Goal: Task Accomplishment & Management: Manage account settings

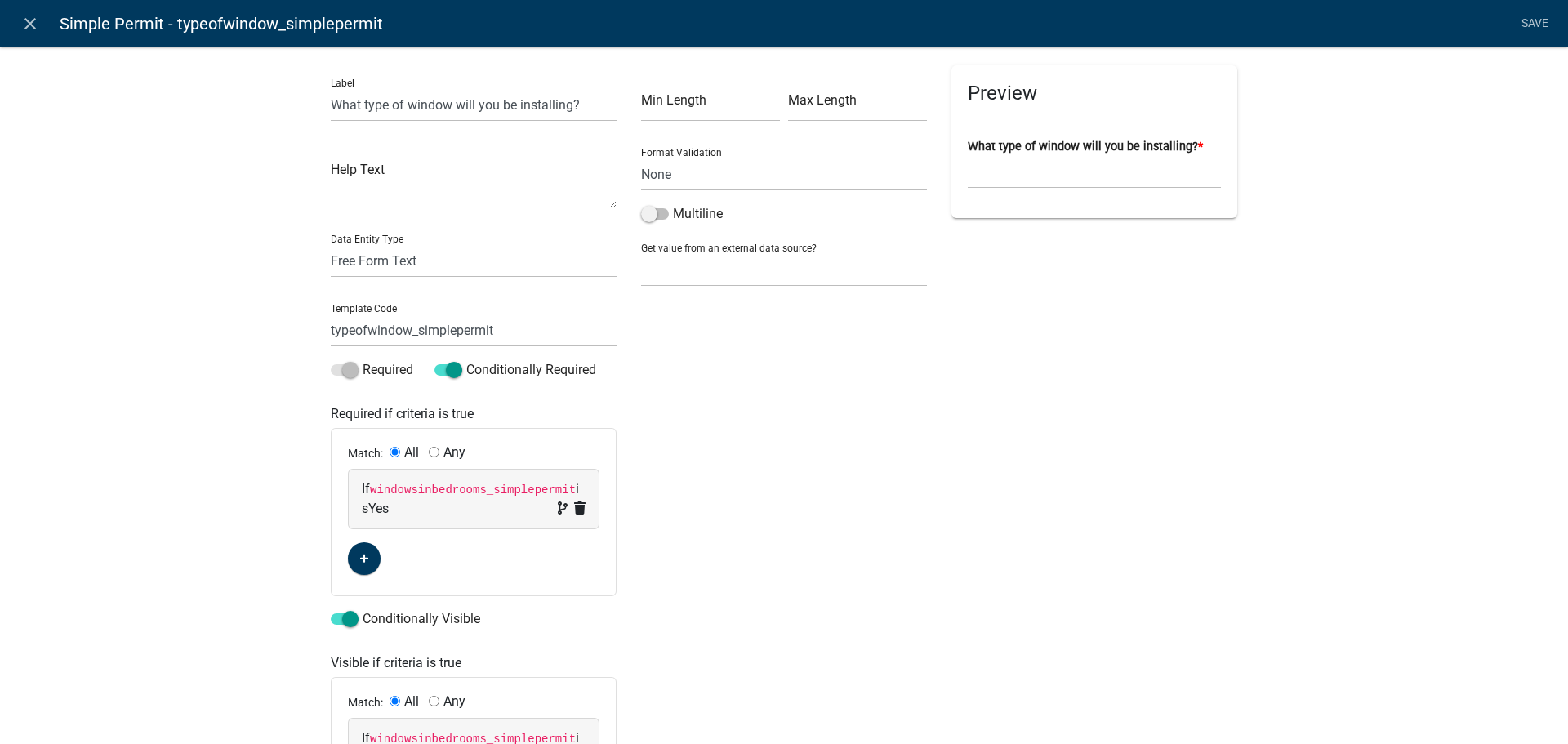
select select
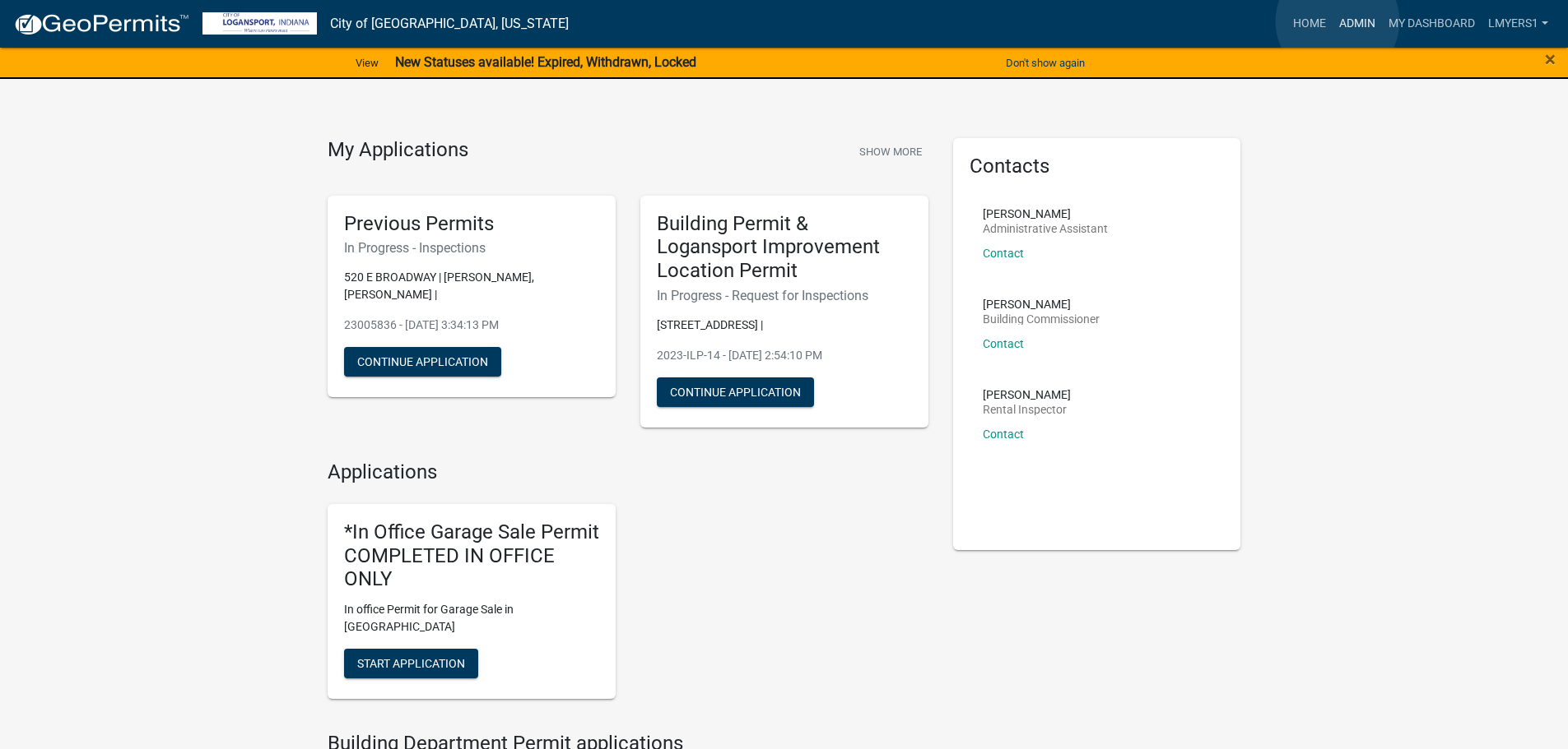
click at [1338, 22] on link "Admin" at bounding box center [1357, 24] width 49 height 31
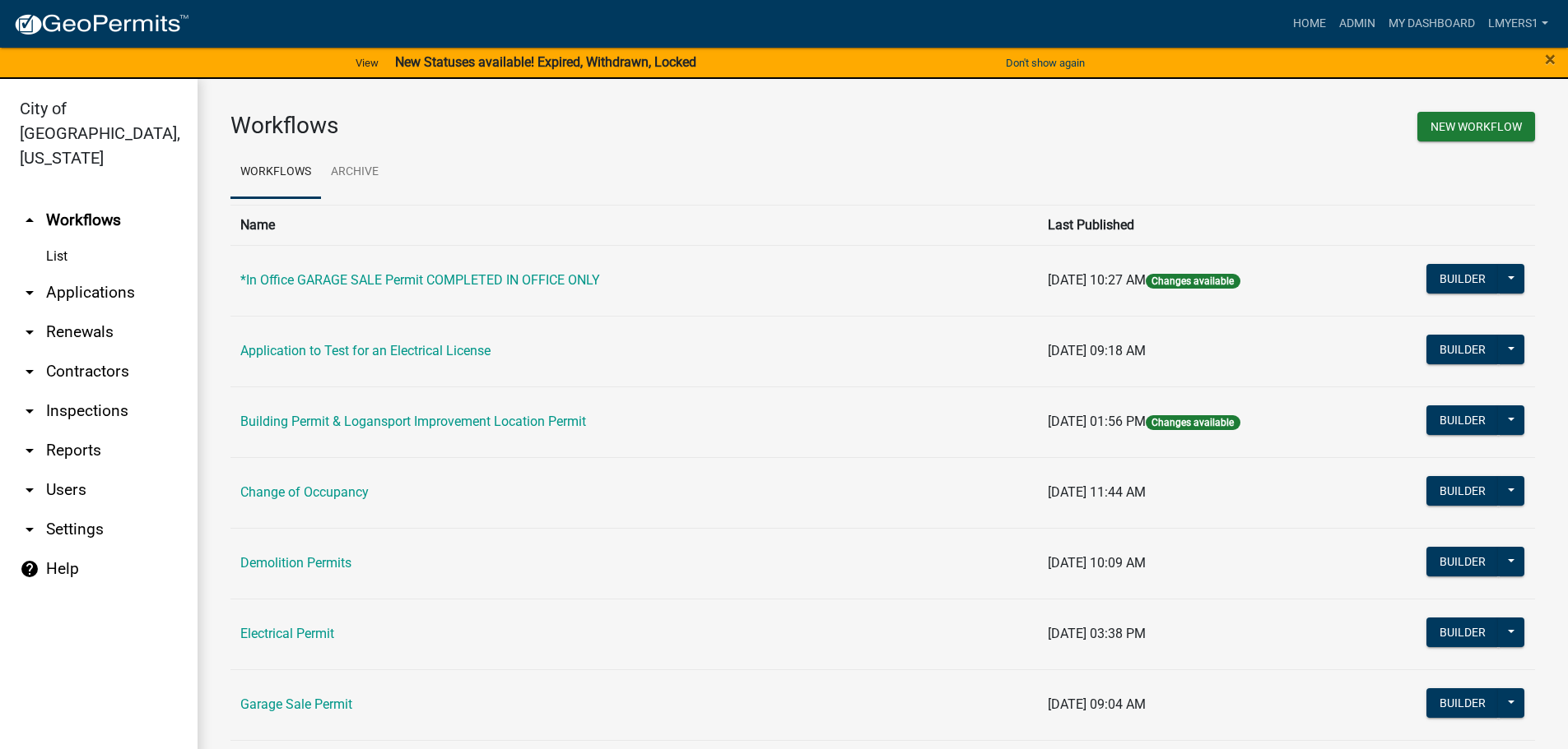
click at [64, 273] on link "arrow_drop_down Applications" at bounding box center [99, 293] width 197 height 40
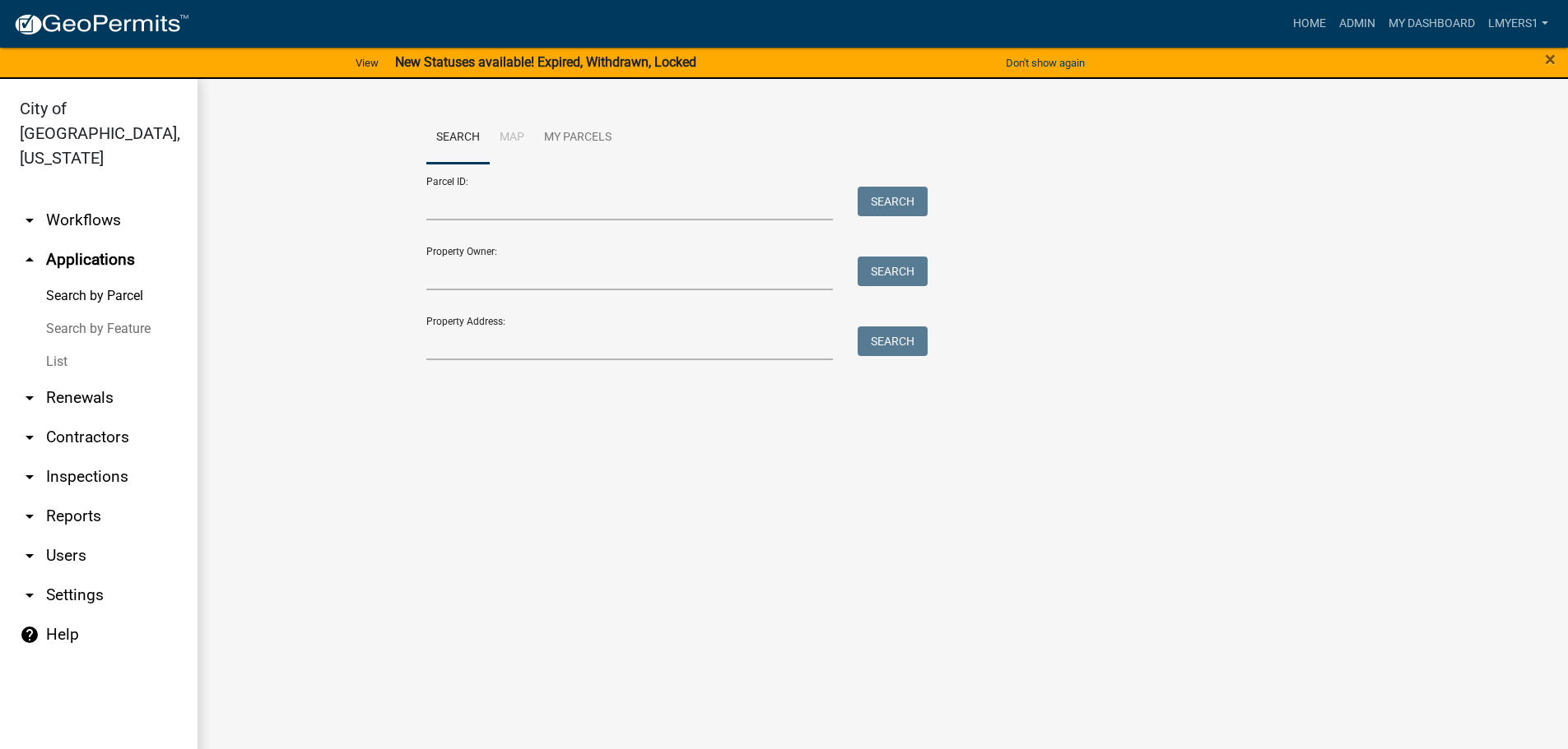
drag, startPoint x: 49, startPoint y: 336, endPoint x: 124, endPoint y: 325, distance: 75.8
click at [52, 345] on link "List" at bounding box center [99, 362] width 197 height 33
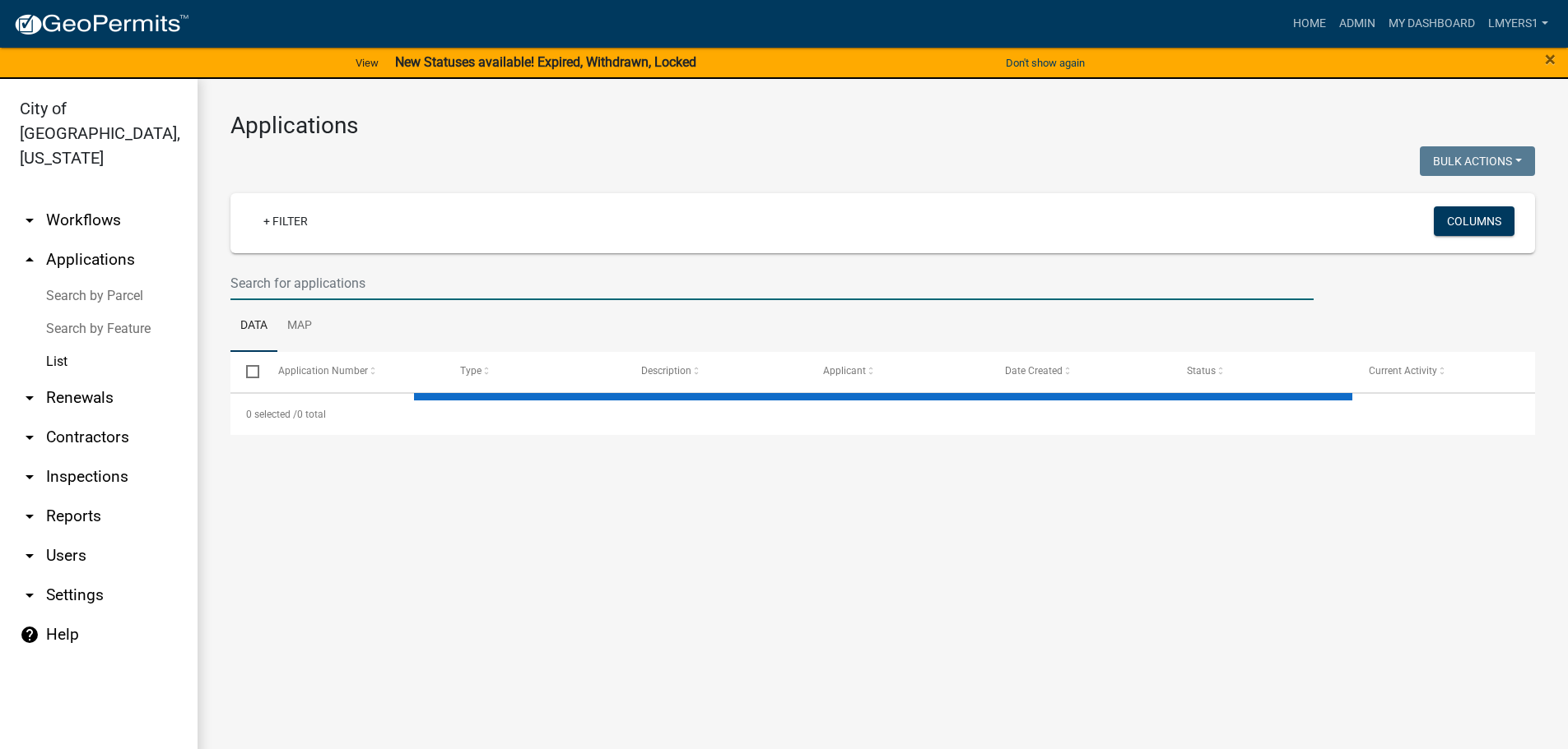
click at [334, 278] on input "text" at bounding box center [772, 283] width 1083 height 34
select select "3: 100"
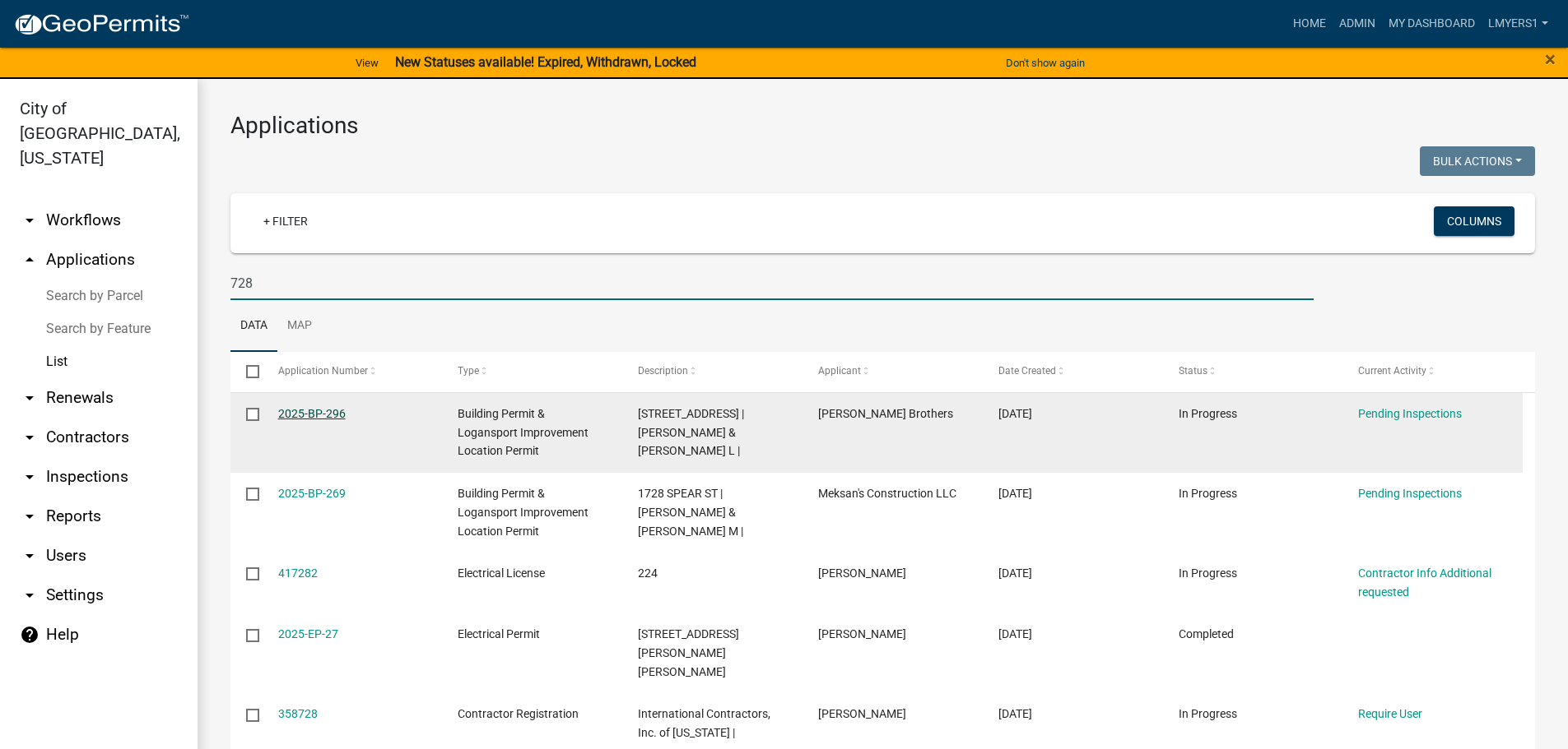
type input "728"
click at [291, 413] on link "2025-BP-296" at bounding box center [312, 413] width 67 height 13
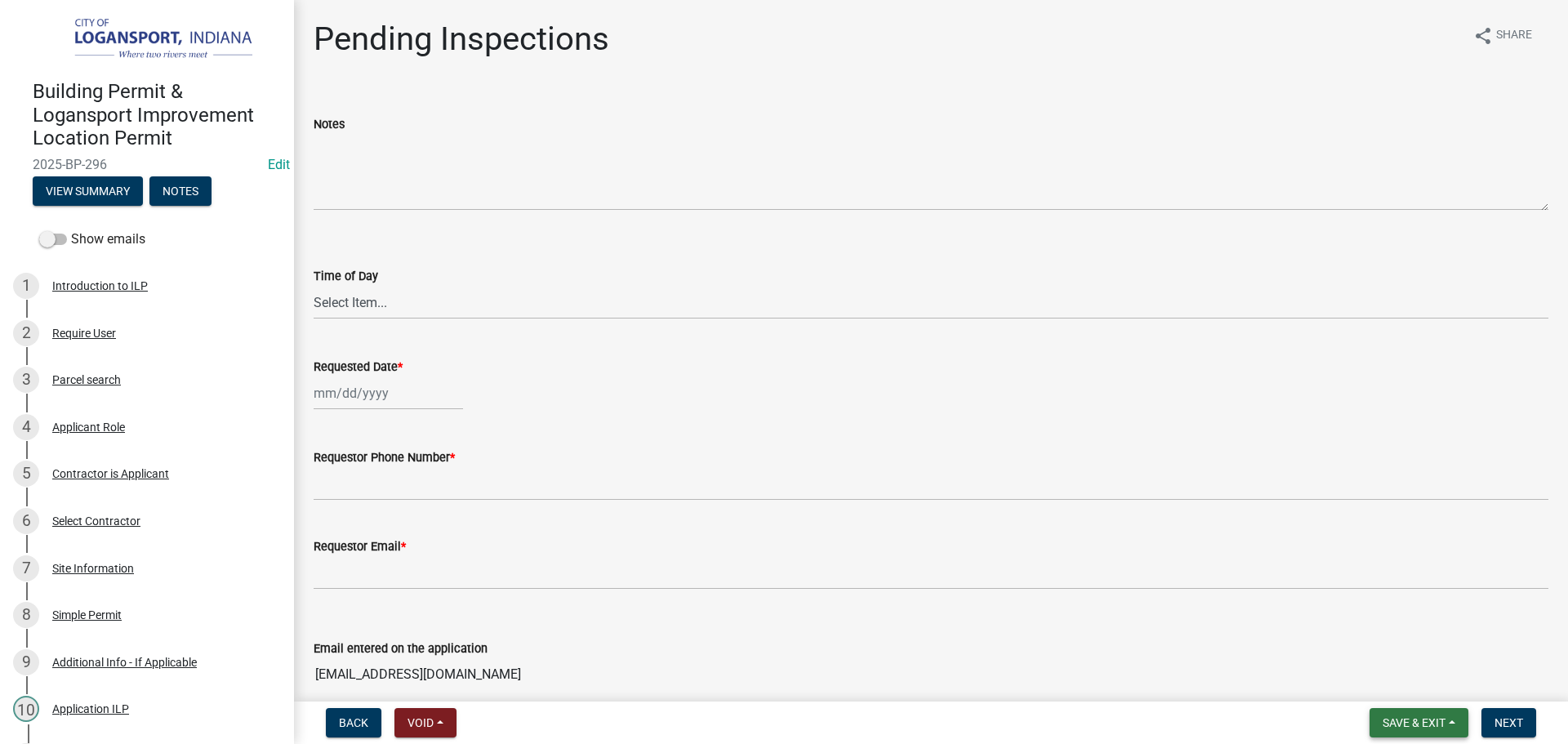
click at [1416, 719] on span "Save & Exit" at bounding box center [1413, 723] width 63 height 13
click at [1420, 679] on button "Save & Exit" at bounding box center [1403, 680] width 131 height 40
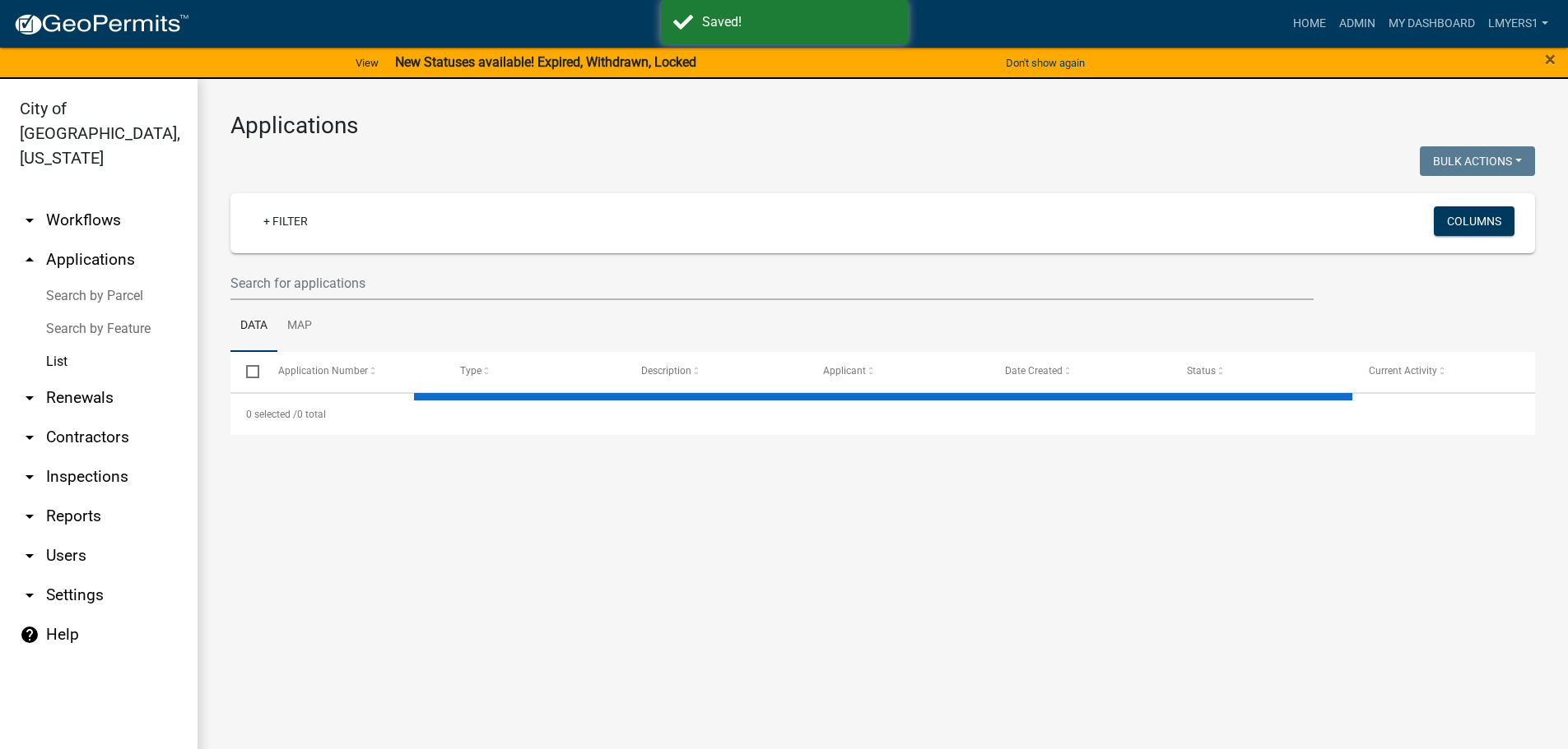
select select "3: 100"
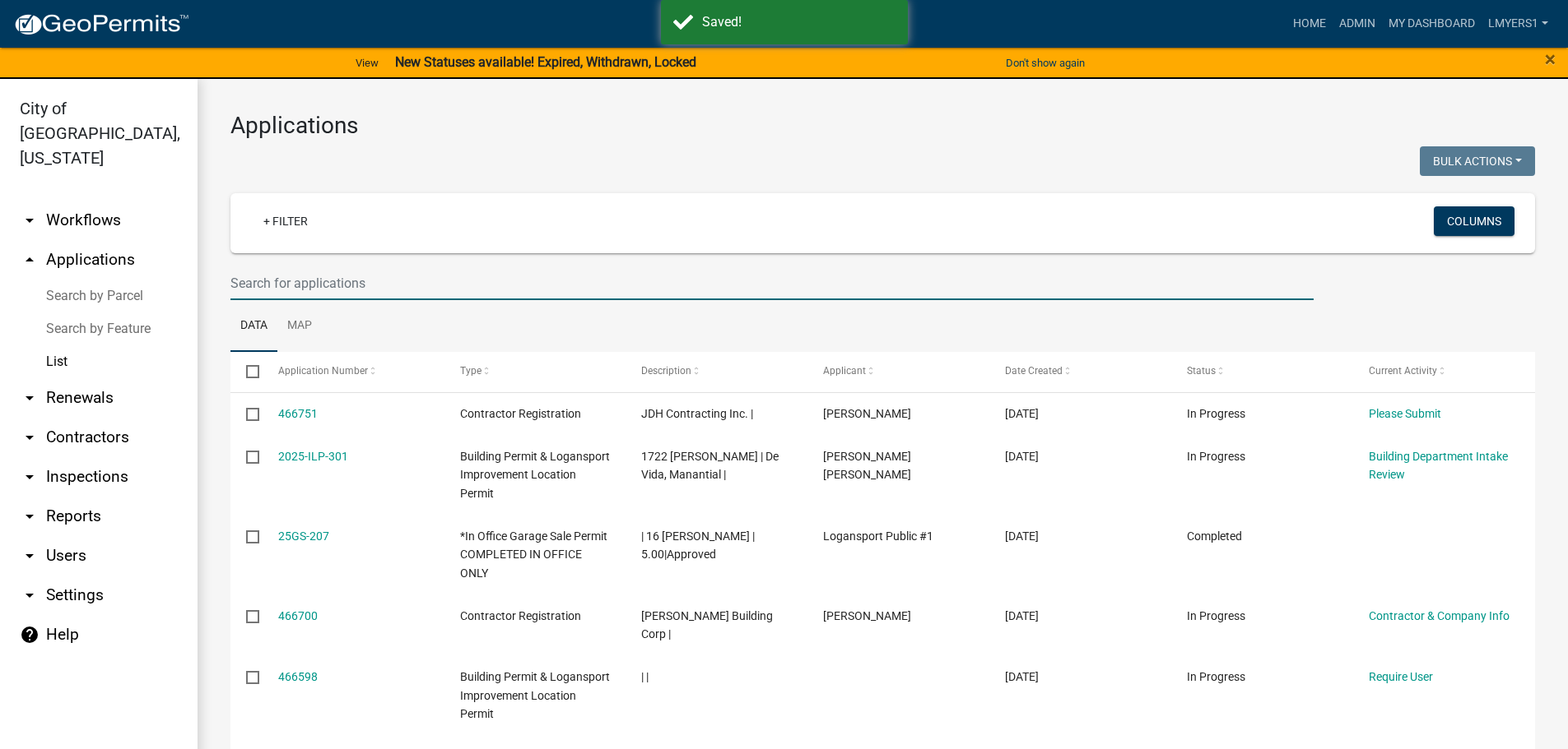
click at [508, 285] on input "text" at bounding box center [772, 283] width 1083 height 34
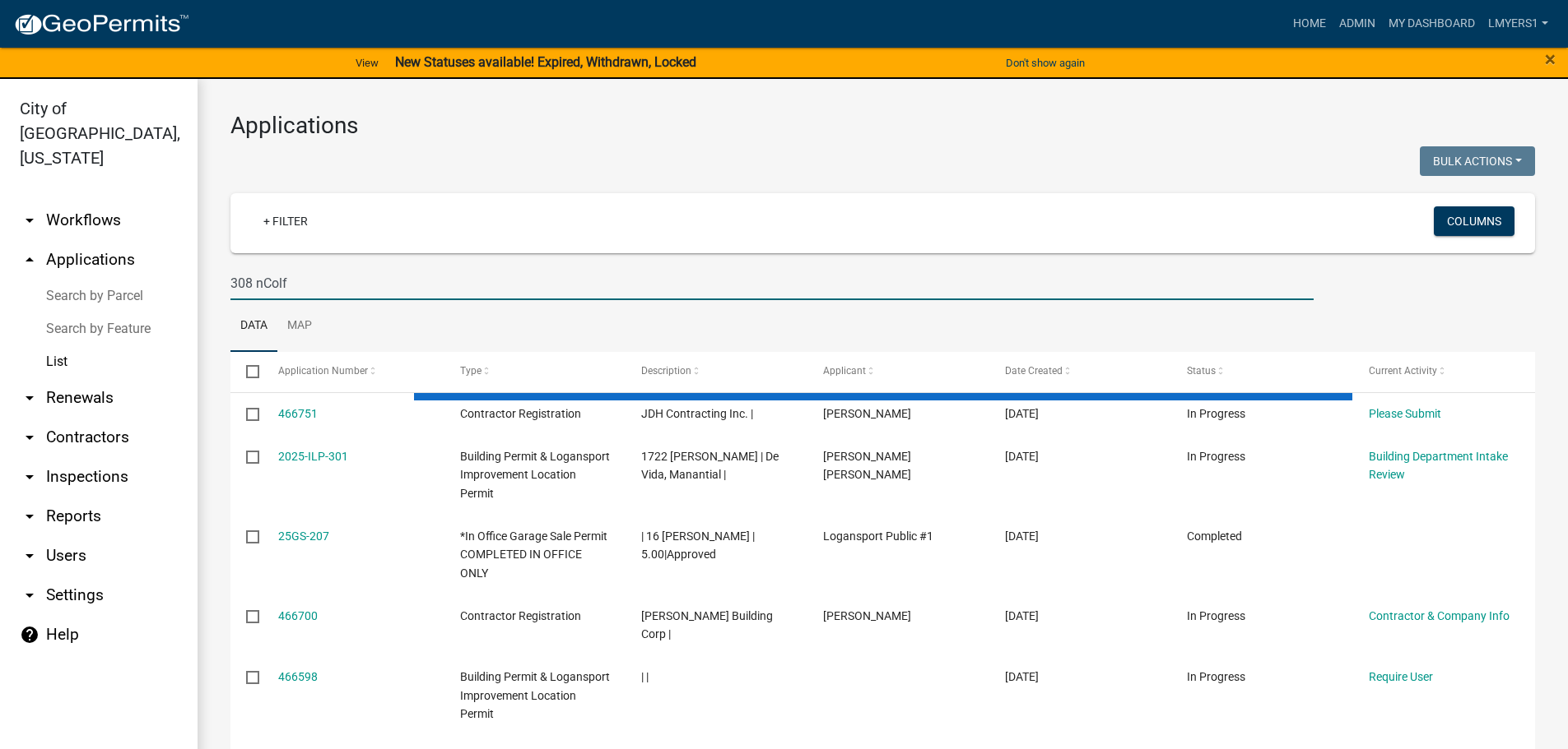
click at [260, 286] on input "308 nColf" at bounding box center [772, 283] width 1083 height 34
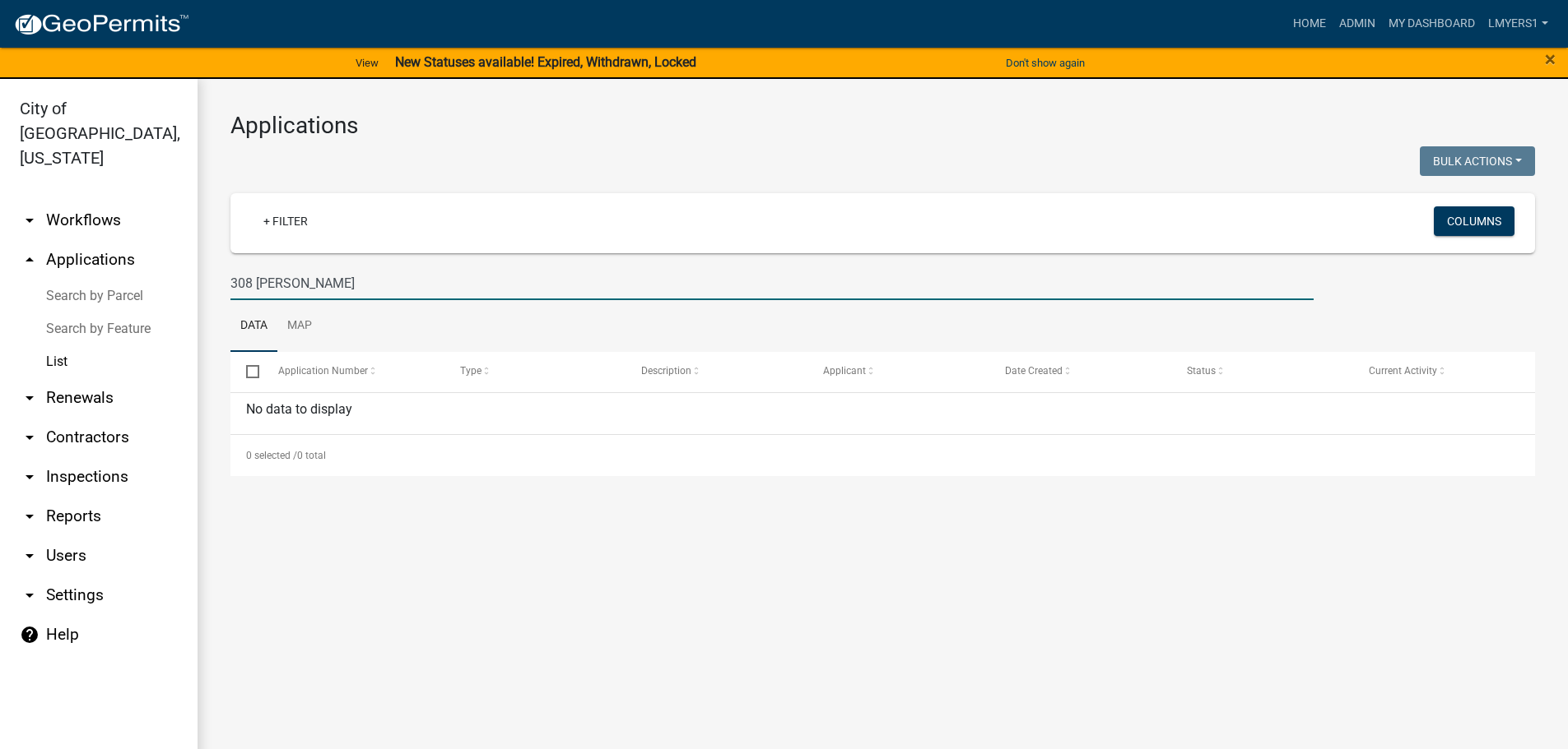
click at [289, 278] on input "308 Colf" at bounding box center [772, 283] width 1083 height 34
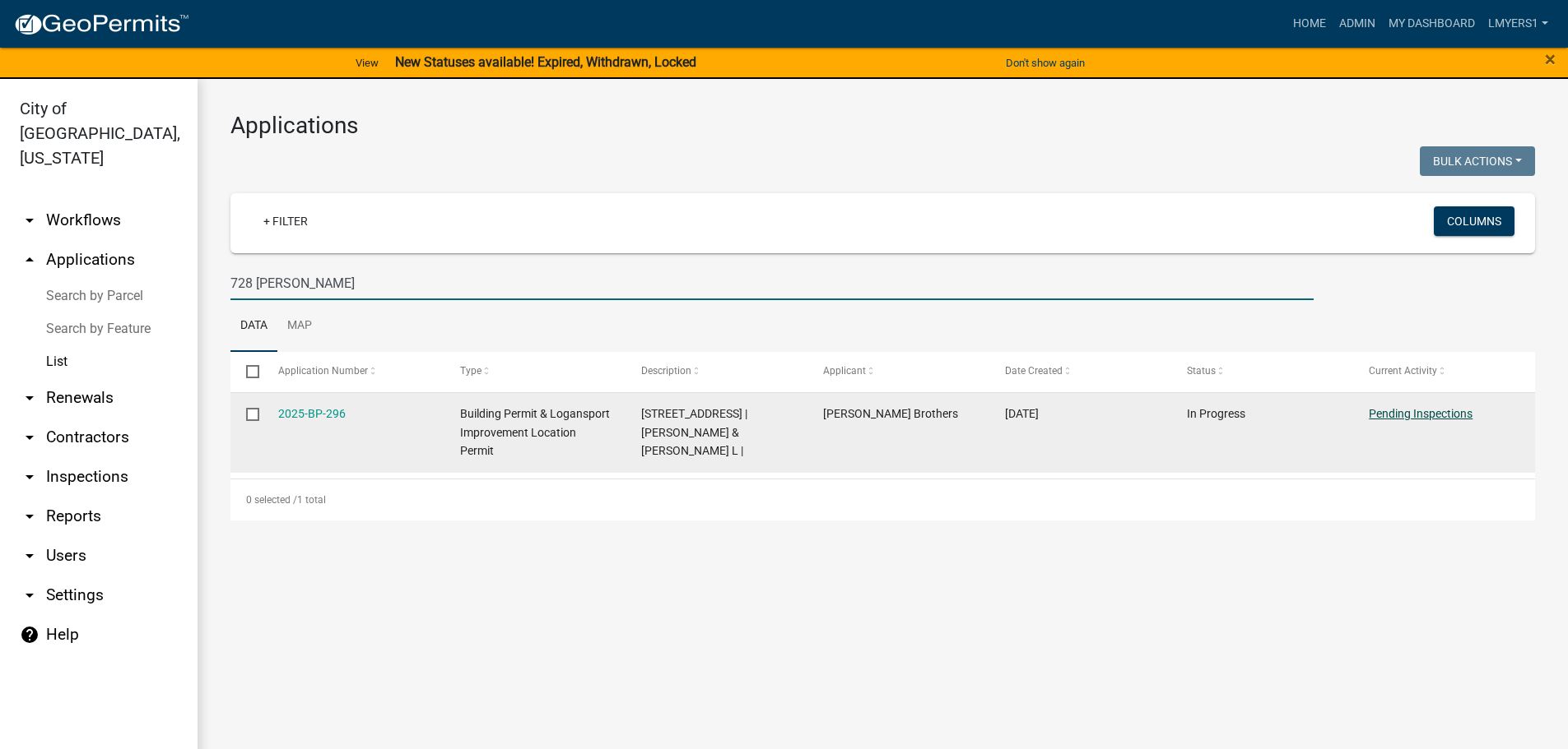
type input "728 Lynn"
click at [1446, 413] on link "Pending Inspections" at bounding box center [1421, 413] width 104 height 13
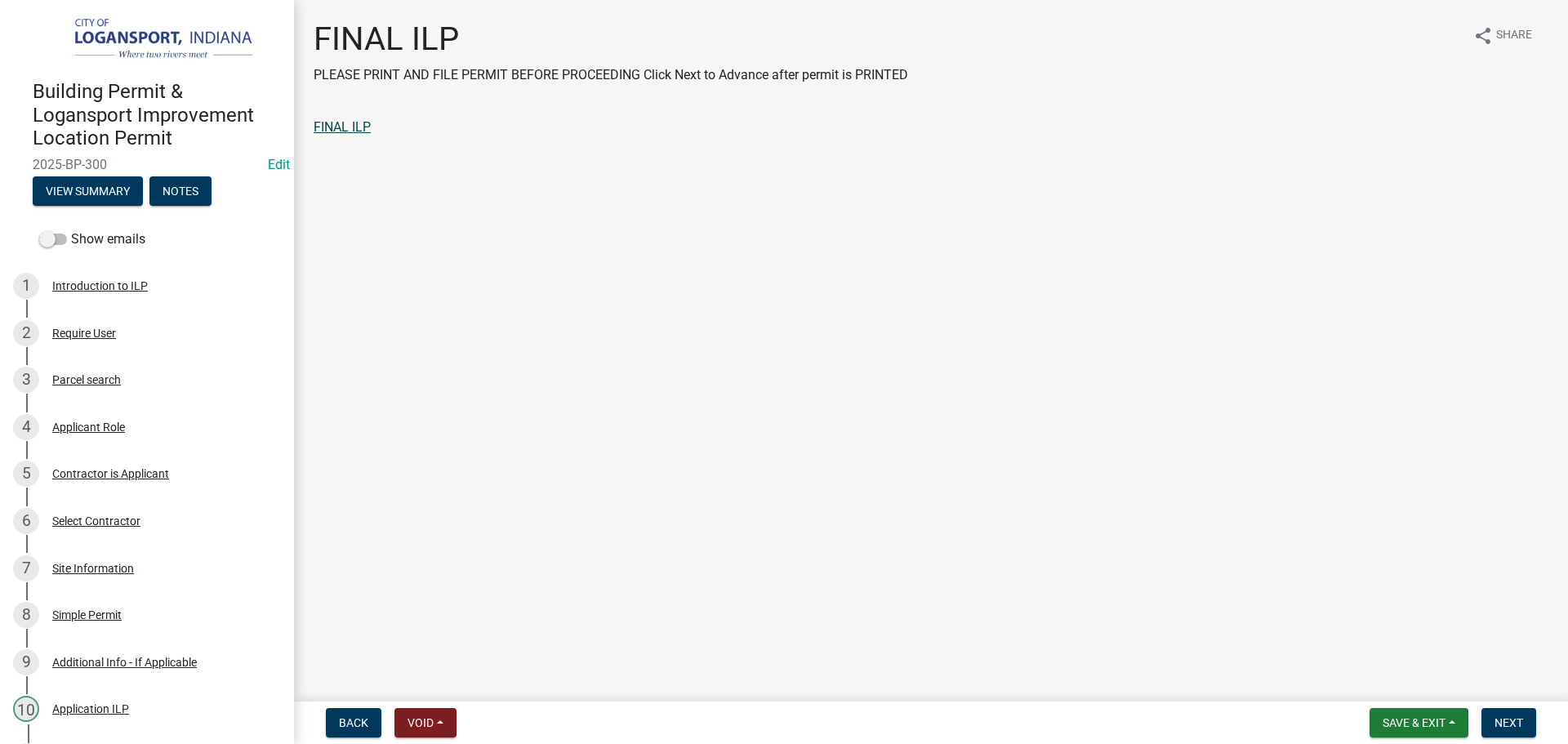
click at [351, 127] on link "FINAL ILP" at bounding box center [342, 127] width 58 height 15
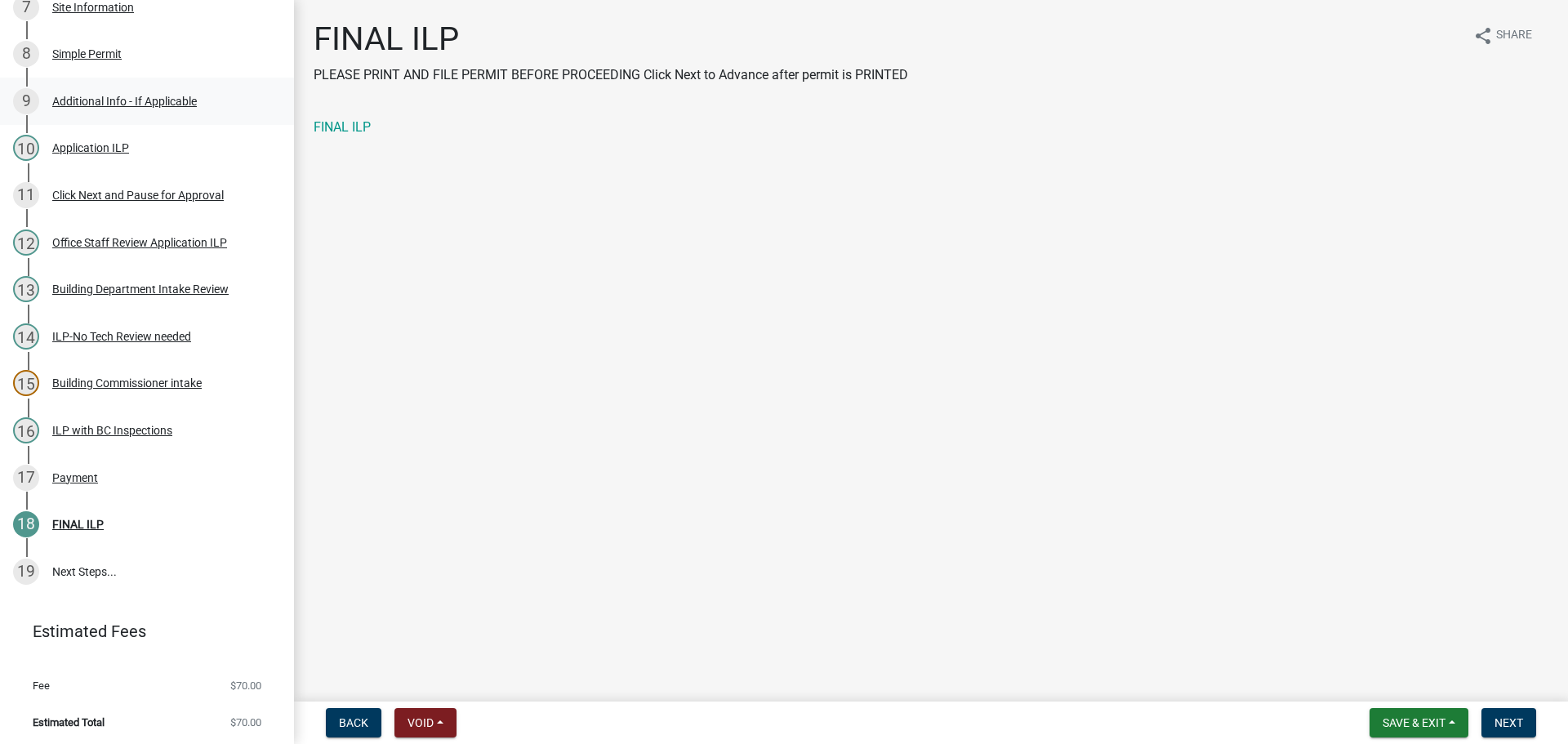
scroll to position [562, 0]
click at [1524, 722] on button "Next" at bounding box center [1509, 723] width 55 height 29
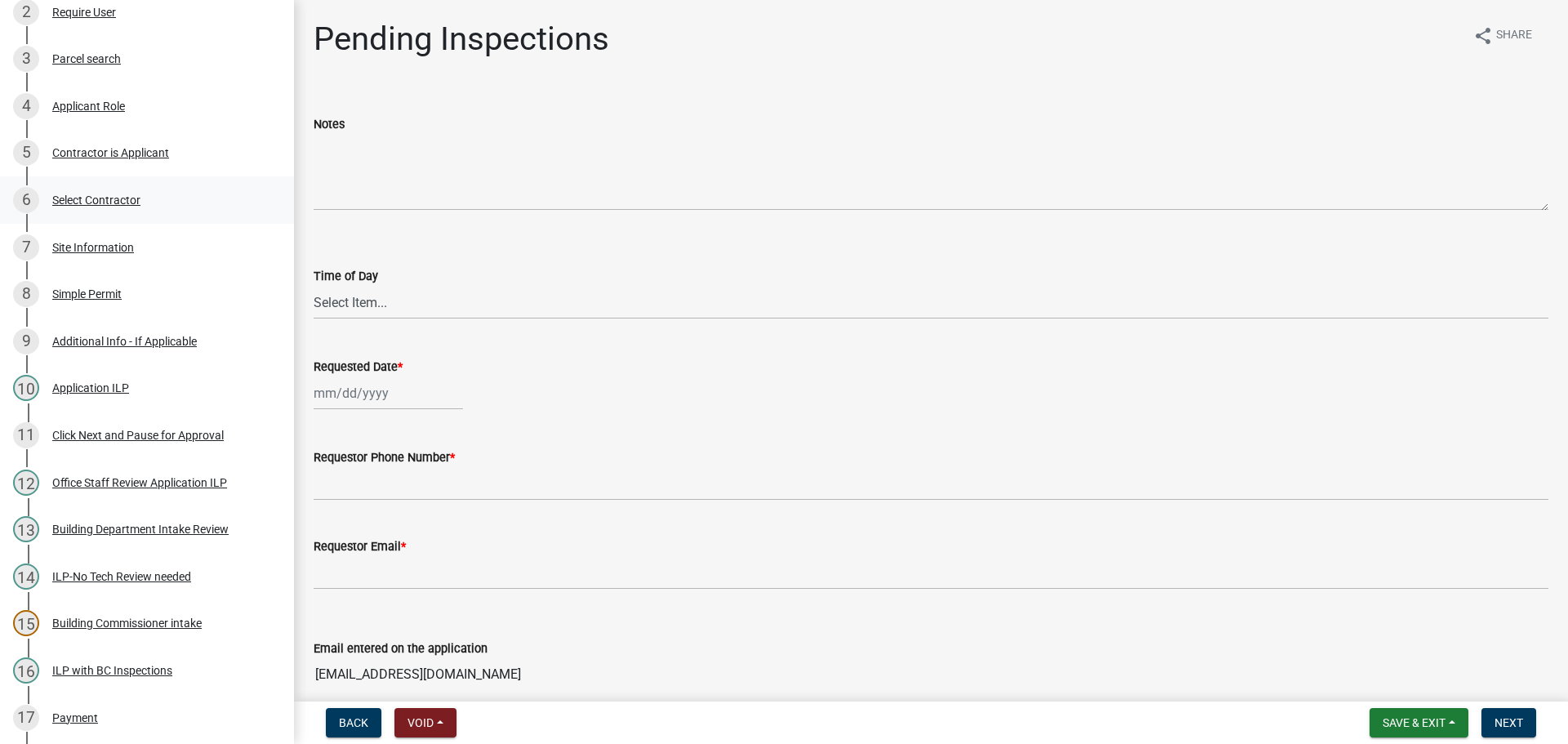
scroll to position [326, 0]
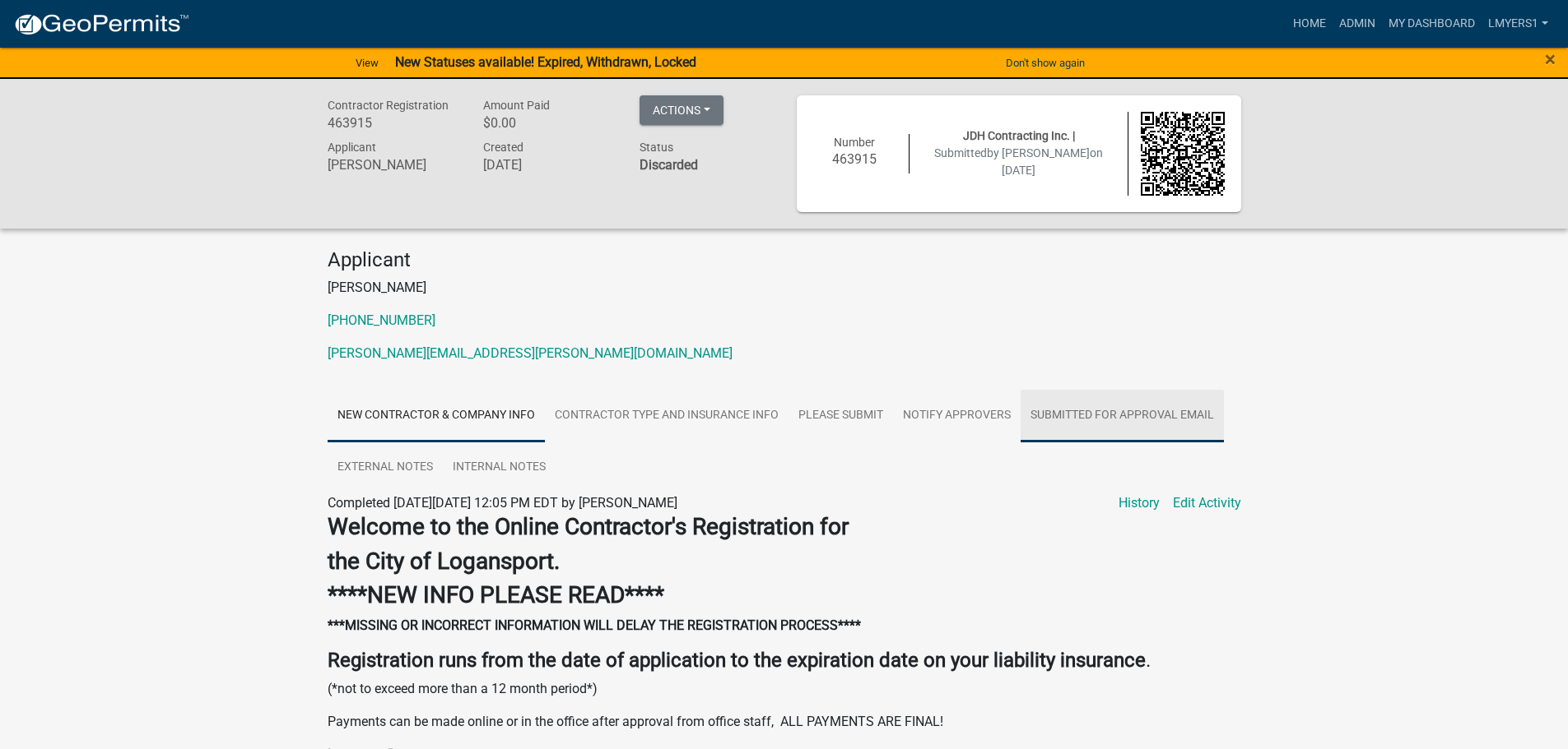
click at [1116, 410] on link "SUBMITTED FOR APPROVAL EMAIL" at bounding box center [1121, 416] width 203 height 53
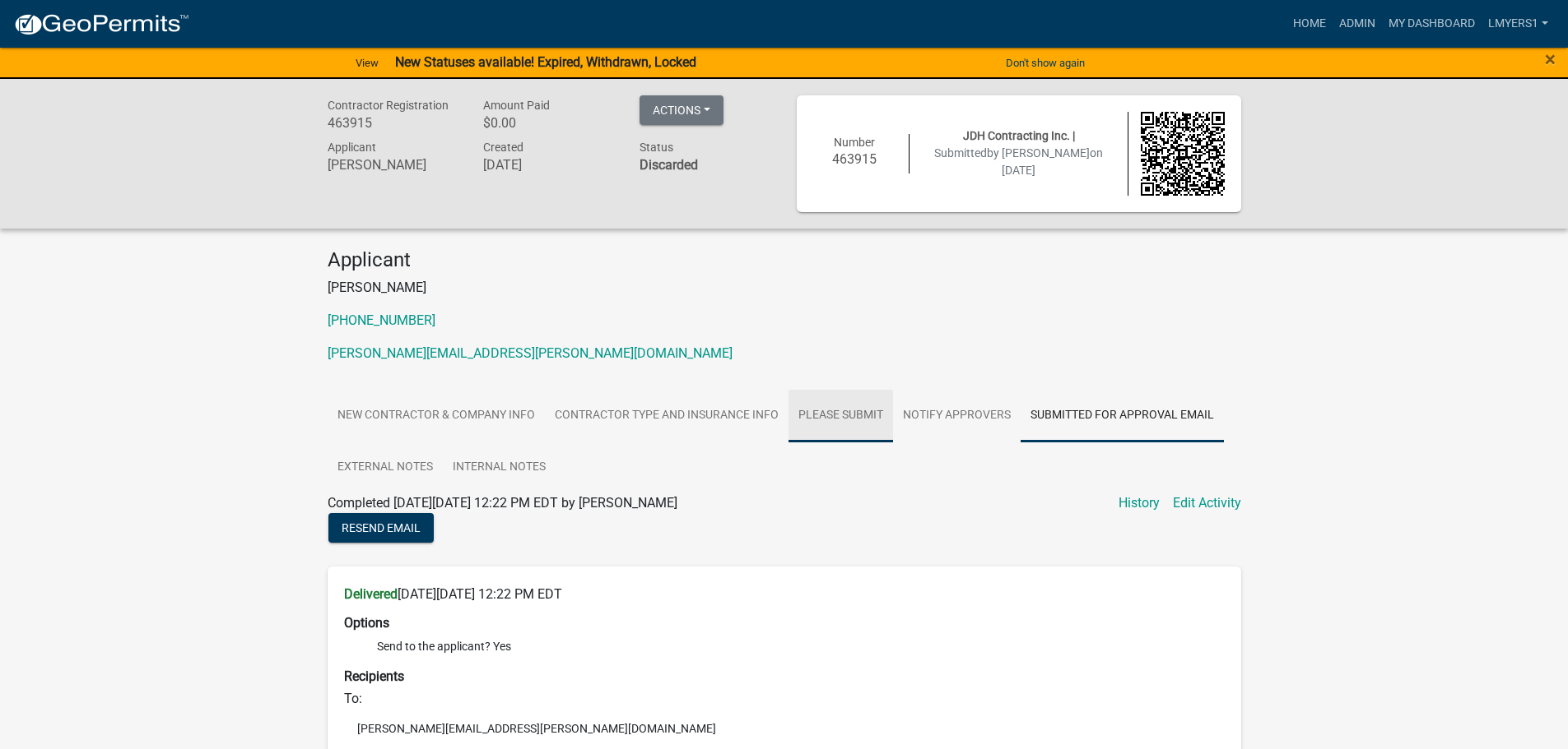
click at [867, 412] on link "Please Submit" at bounding box center [840, 416] width 105 height 53
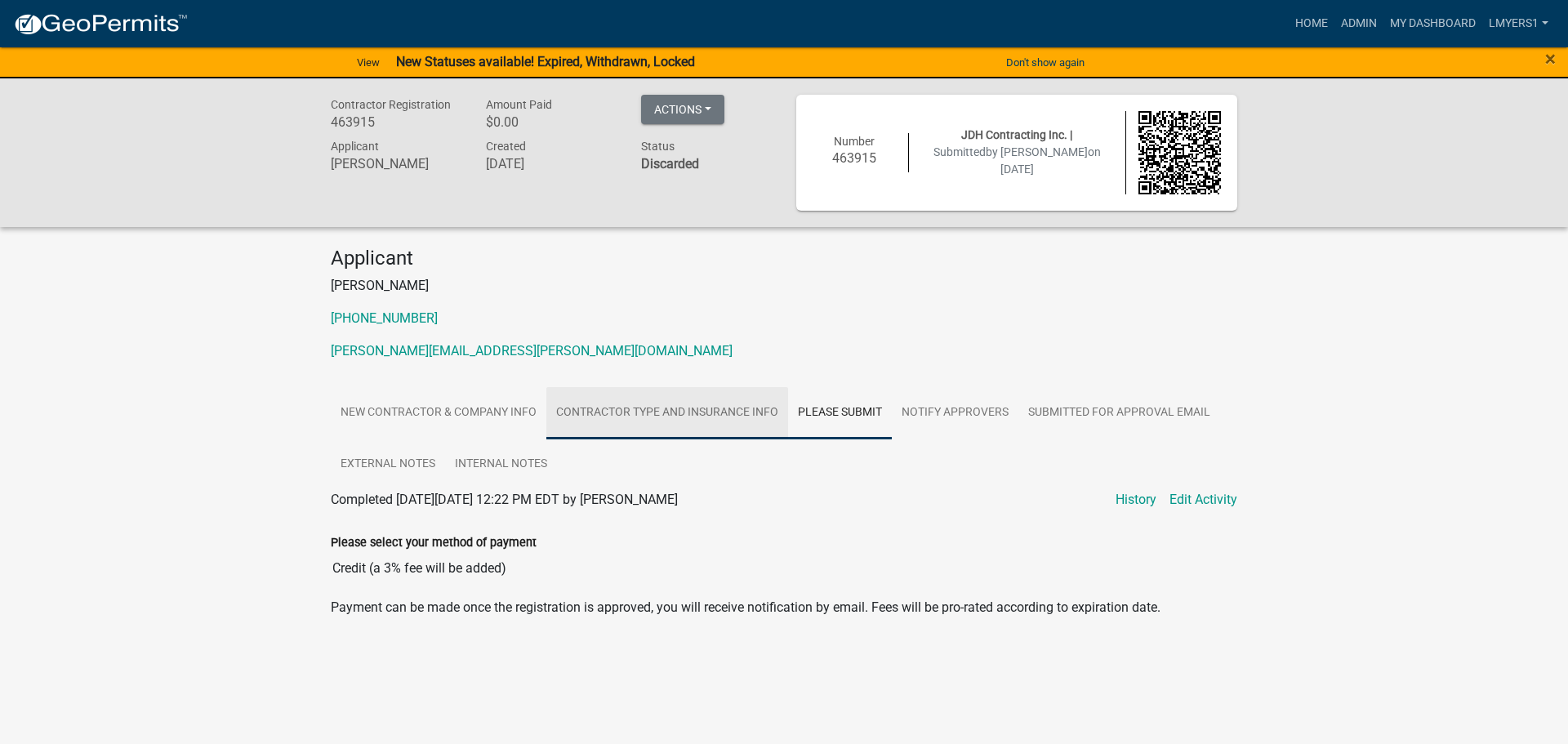
click at [746, 410] on link "Contractor Type and Insurance Info" at bounding box center [667, 413] width 242 height 52
